Goal: Task Accomplishment & Management: Use online tool/utility

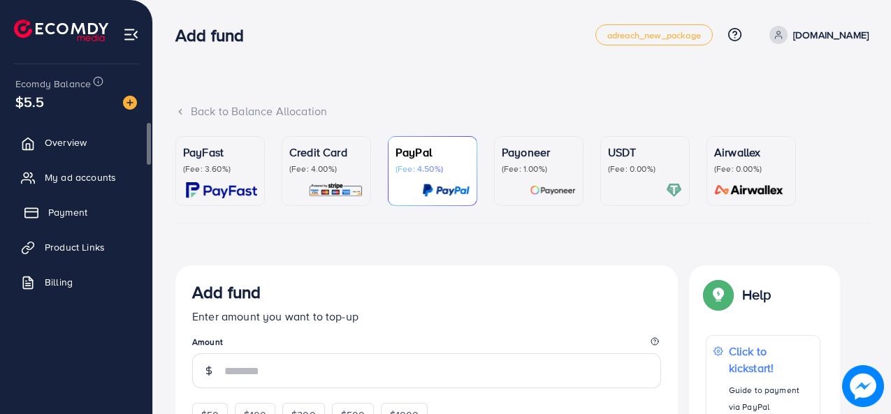
click at [122, 214] on link "Payment" at bounding box center [75, 212] width 131 height 28
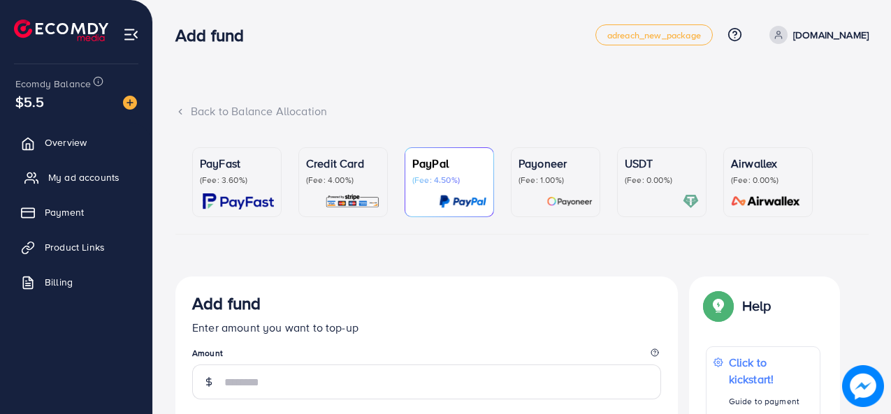
click at [105, 168] on link "My ad accounts" at bounding box center [75, 177] width 131 height 28
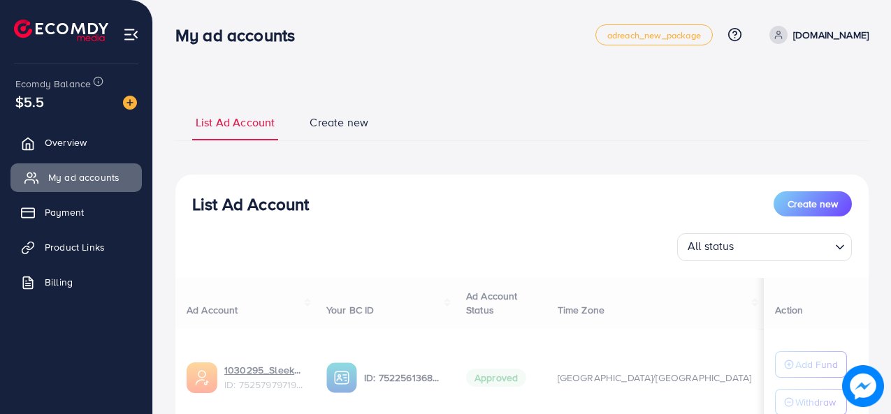
click at [99, 178] on span "My ad accounts" at bounding box center [83, 177] width 71 height 14
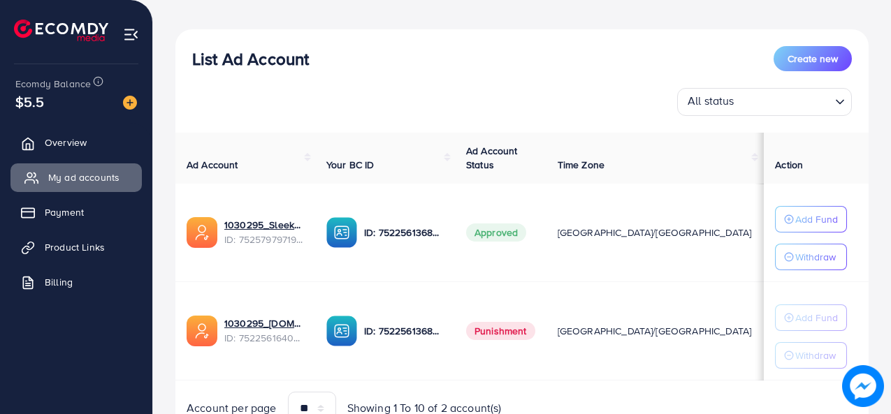
scroll to position [152, 0]
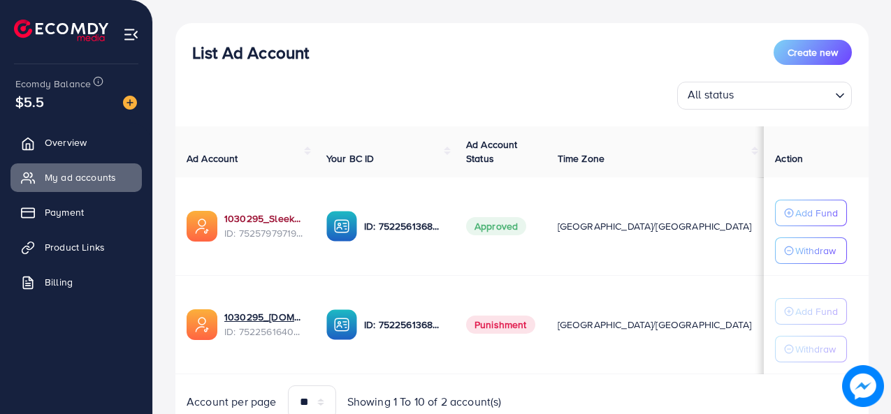
click at [254, 225] on link "1030295_Sleekstore 2nd ad account_1752236727705" at bounding box center [264, 219] width 80 height 14
click at [77, 154] on link "Overview" at bounding box center [75, 143] width 131 height 28
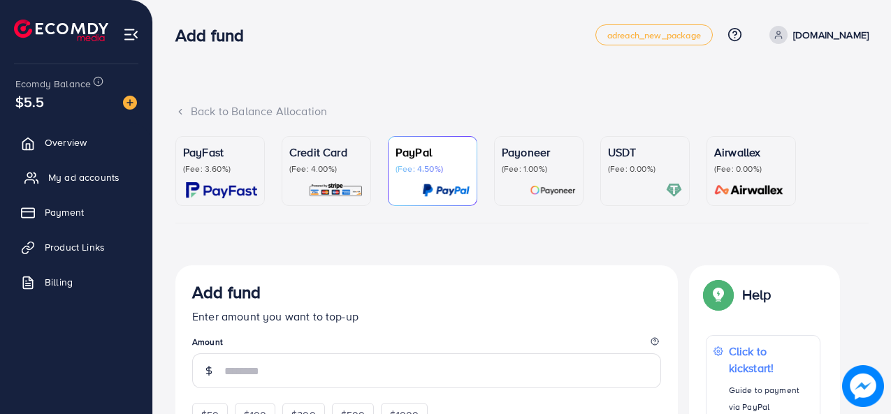
click at [89, 171] on span "My ad accounts" at bounding box center [83, 177] width 71 height 14
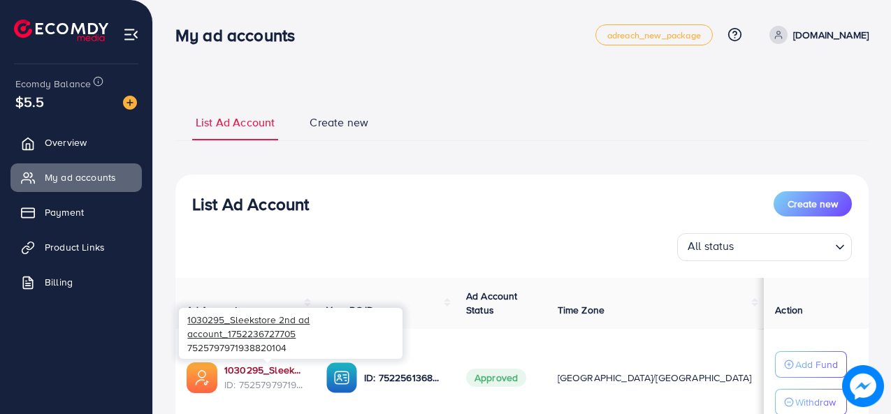
click at [299, 367] on link "1030295_Sleekstore 2nd ad account_1752236727705" at bounding box center [264, 370] width 80 height 14
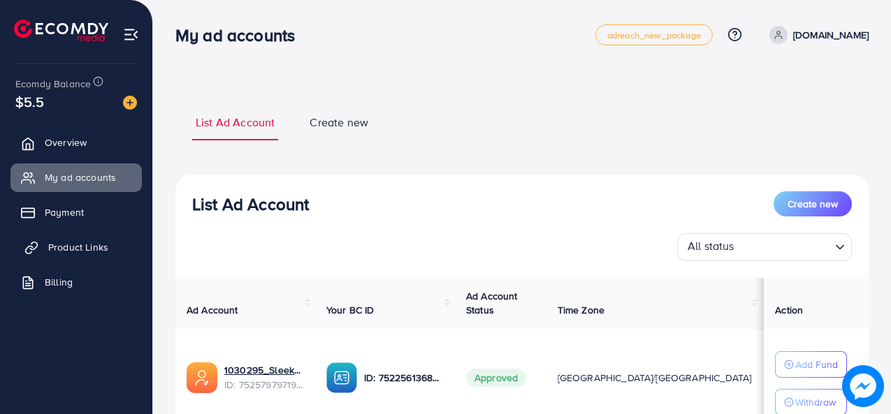
click at [70, 235] on link "Product Links" at bounding box center [75, 247] width 131 height 28
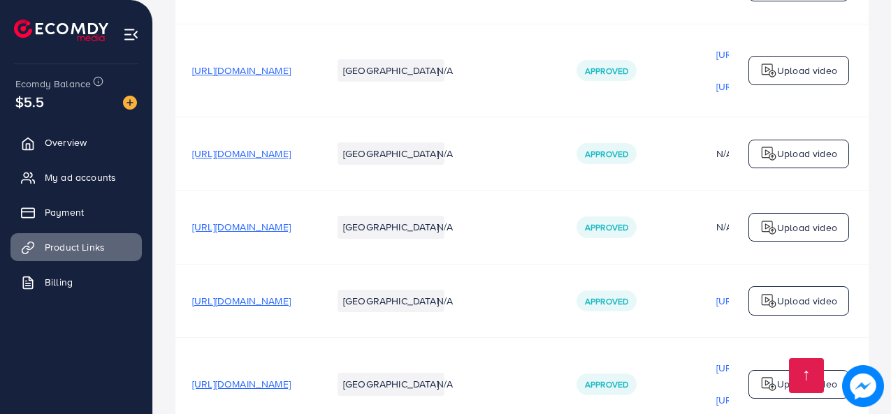
scroll to position [572, 0]
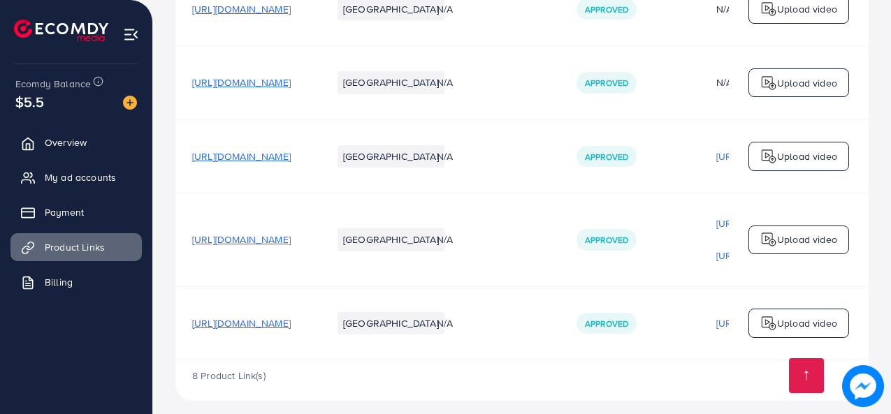
click at [291, 316] on span "https://sleekstore.live/products/premium-quality-waterproof-mattress-protector" at bounding box center [241, 323] width 99 height 14
click at [796, 316] on p "Upload video" at bounding box center [807, 323] width 60 height 17
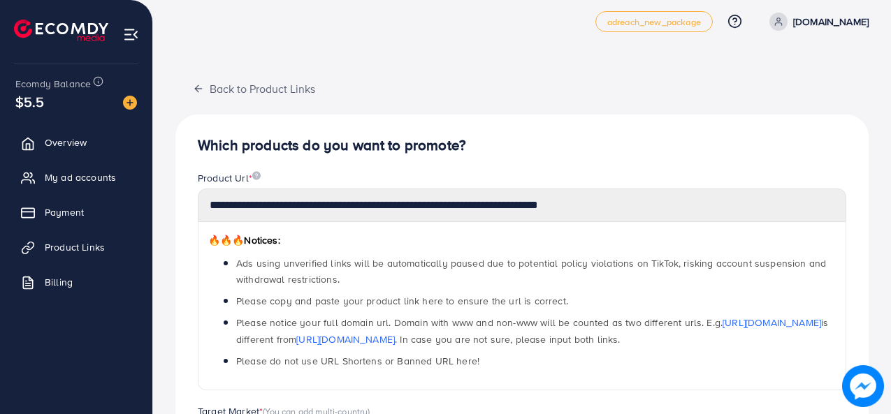
scroll to position [12, 0]
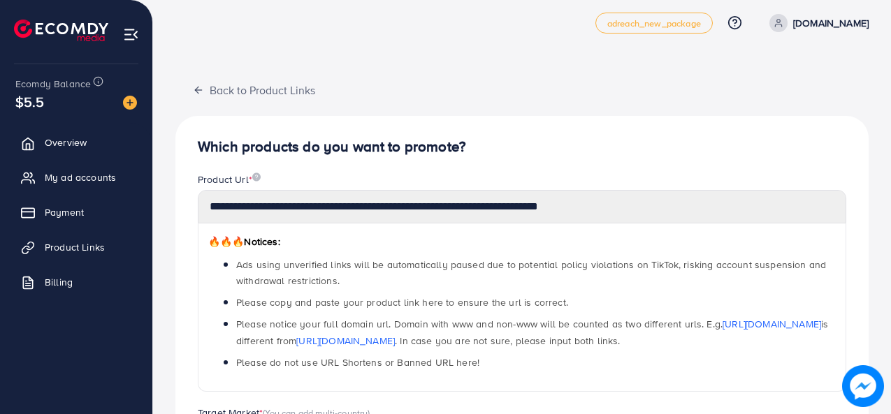
click at [195, 224] on div "**********" at bounding box center [522, 282] width 671 height 219
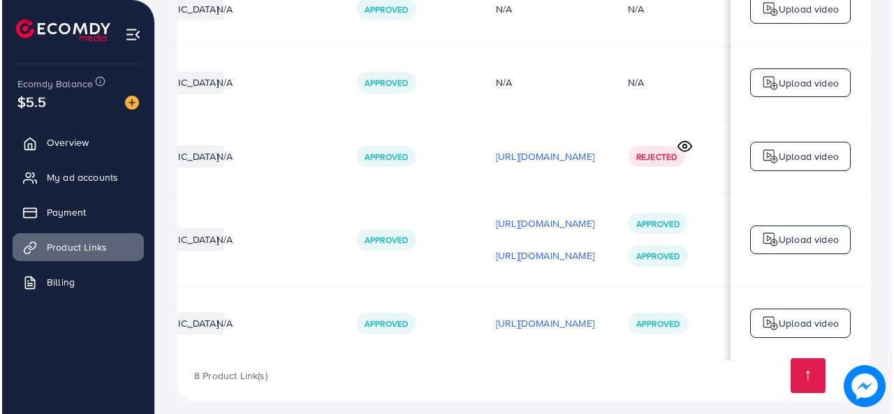
scroll to position [0, 414]
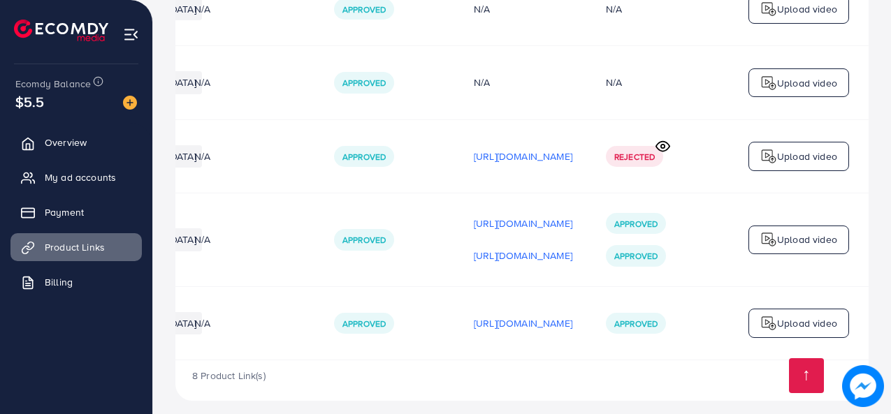
click at [665, 139] on icon at bounding box center [662, 146] width 15 height 15
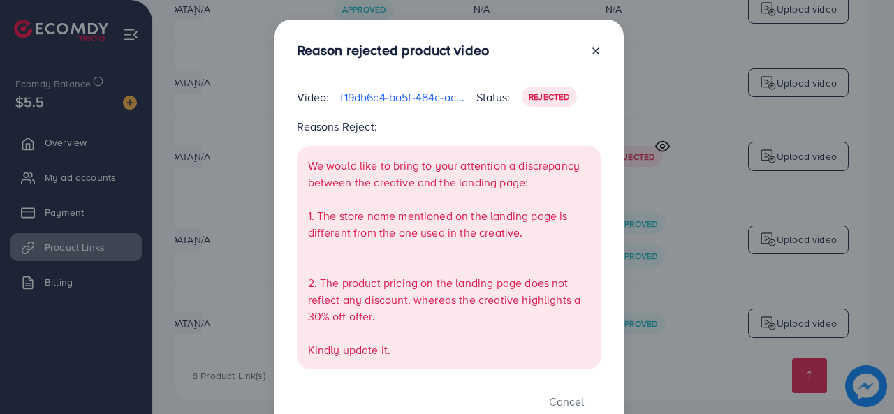
scroll to position [44, 0]
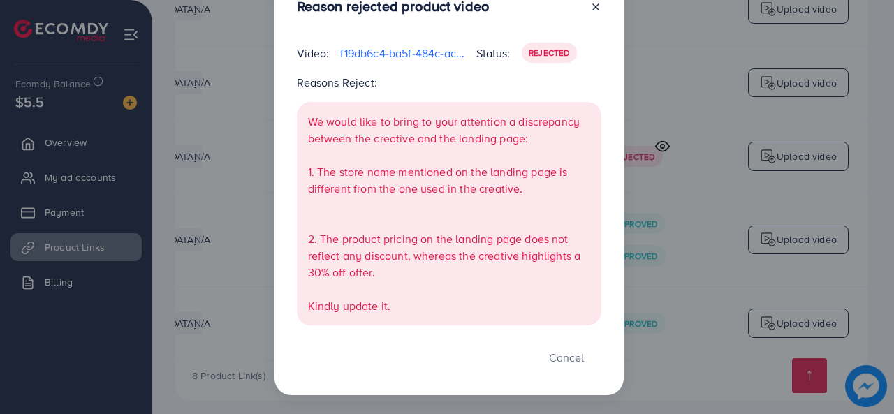
click at [430, 45] on p "f19db6c4-ba5f-484c-ac09-186713082a84-1755354352064.MP4" at bounding box center [402, 53] width 124 height 17
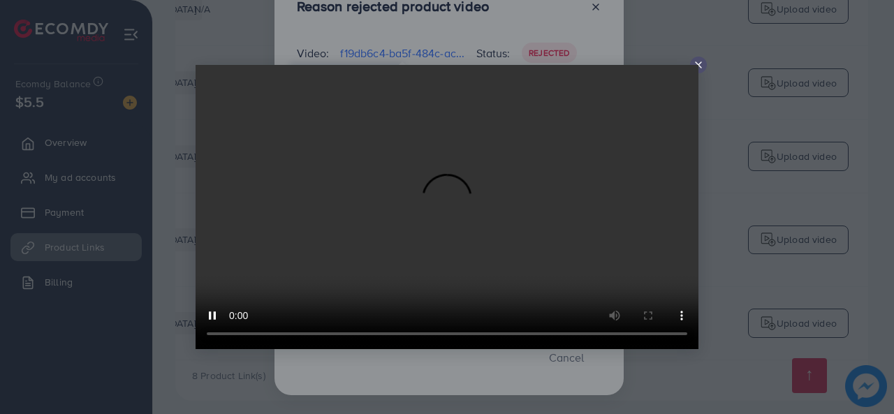
click at [702, 65] on icon at bounding box center [698, 64] width 11 height 11
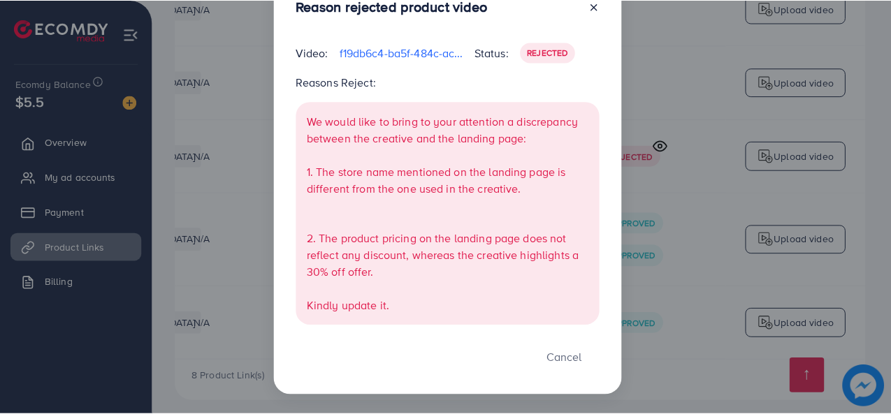
scroll to position [24, 0]
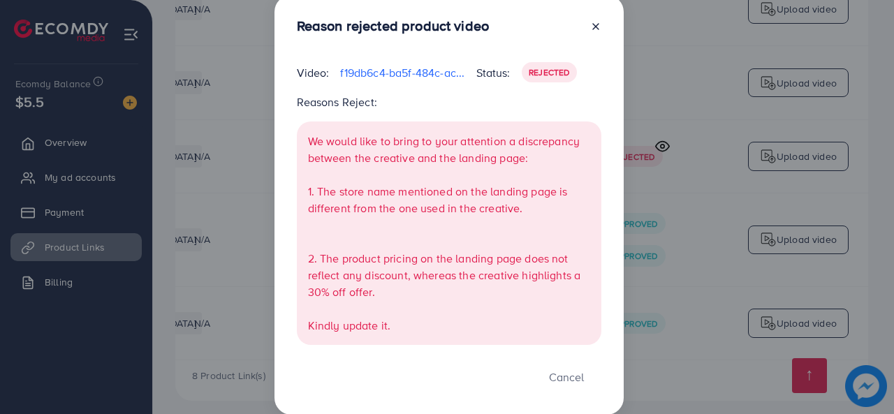
click at [594, 27] on line at bounding box center [596, 27] width 6 height 6
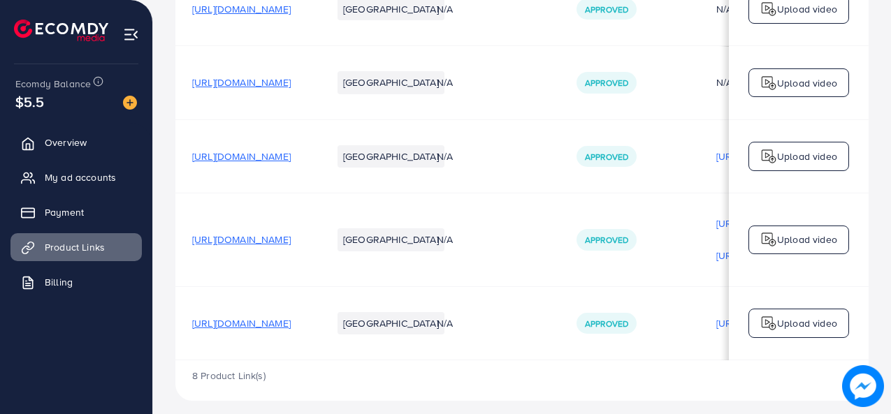
scroll to position [0, 0]
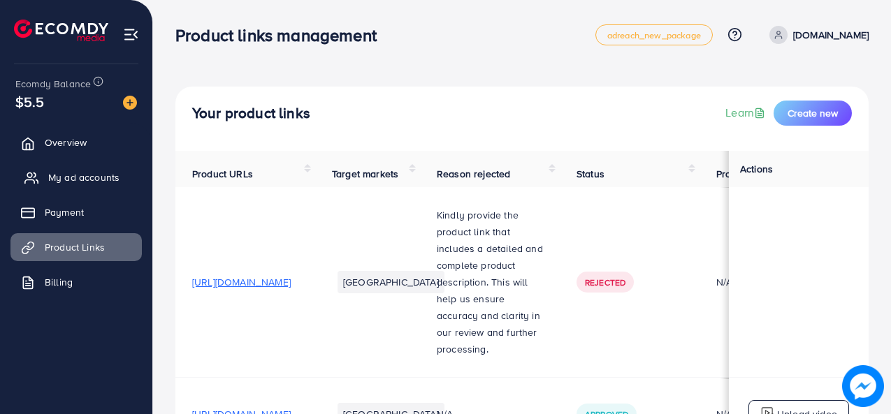
click at [91, 179] on span "My ad accounts" at bounding box center [83, 177] width 71 height 14
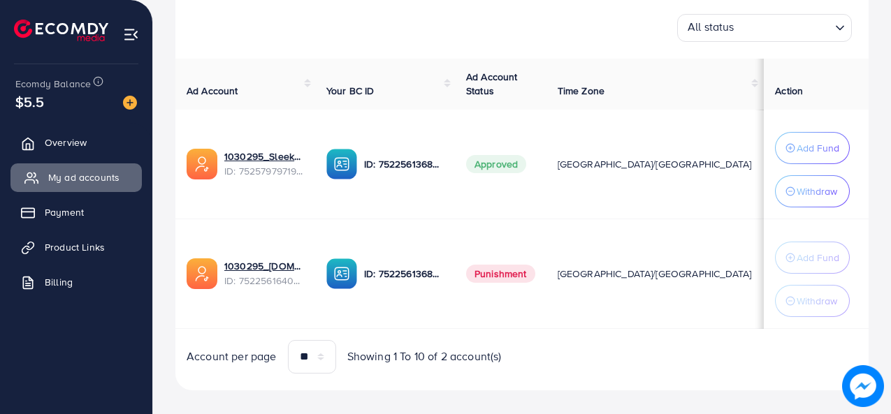
scroll to position [232, 0]
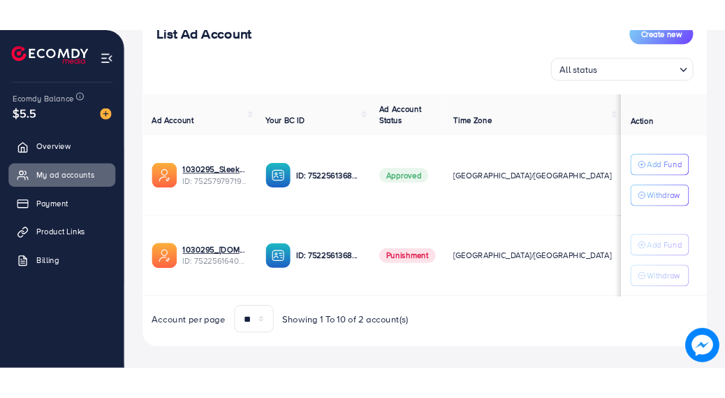
scroll to position [193, 0]
